Goal: Information Seeking & Learning: Find specific fact

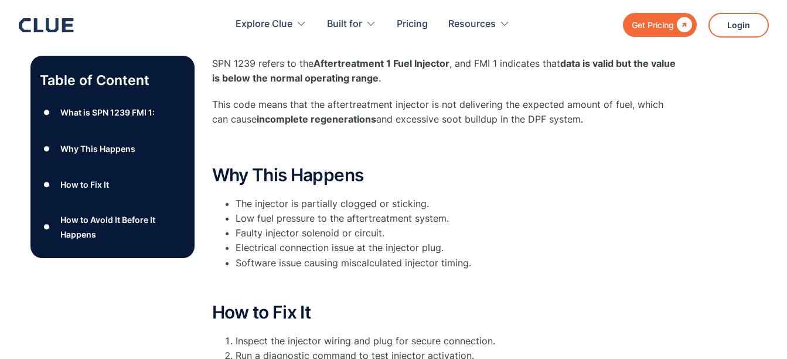
scroll to position [168, 0]
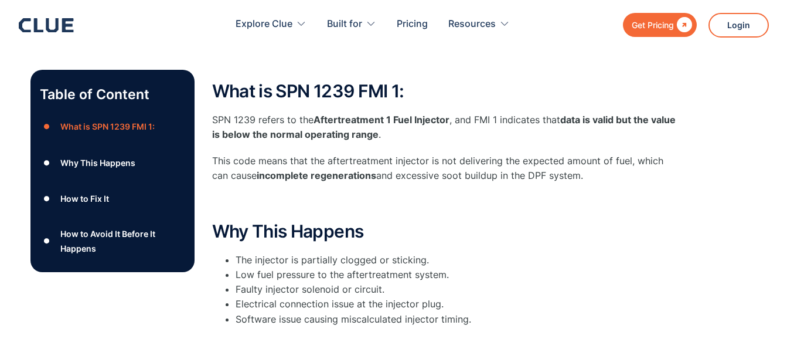
click at [627, 100] on h2 "What is SPN 1239 FMI 1:" at bounding box center [446, 90] width 469 height 19
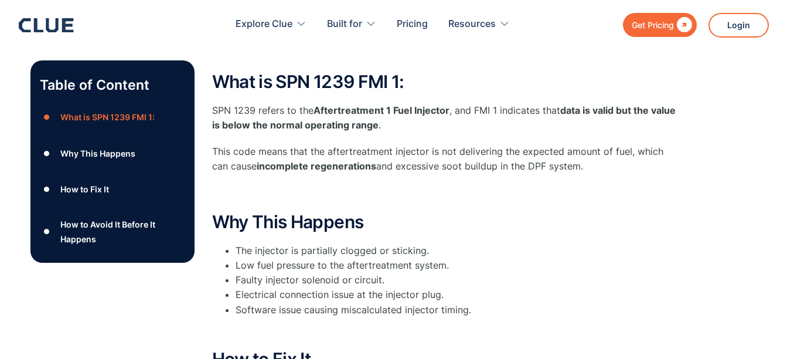
scroll to position [134, 0]
